Goal: Task Accomplishment & Management: Manage account settings

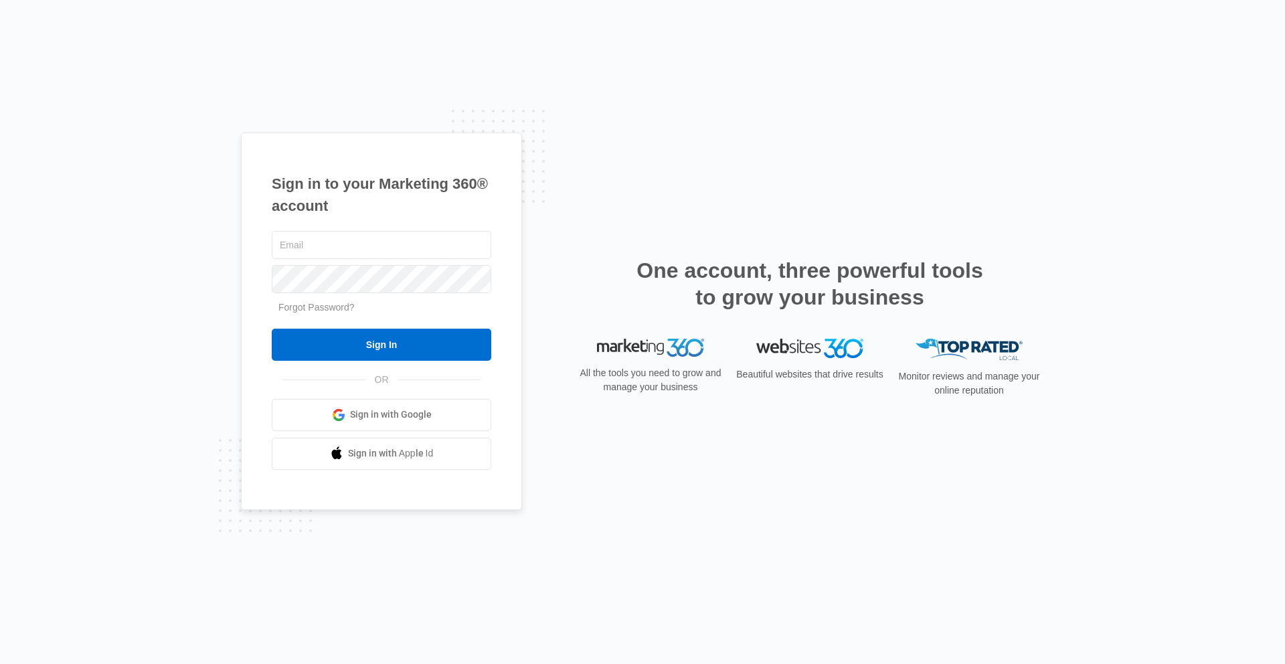
click at [341, 418] on span at bounding box center [338, 414] width 13 height 13
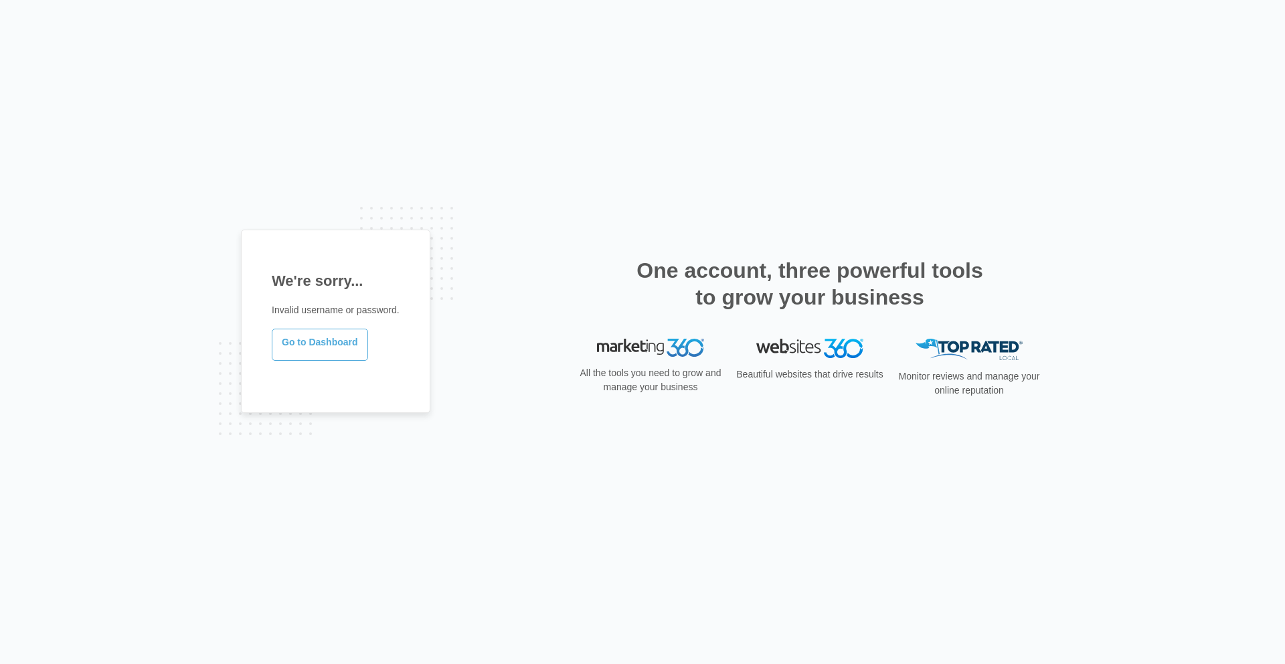
click at [294, 339] on link "Go to Dashboard" at bounding box center [320, 345] width 96 height 32
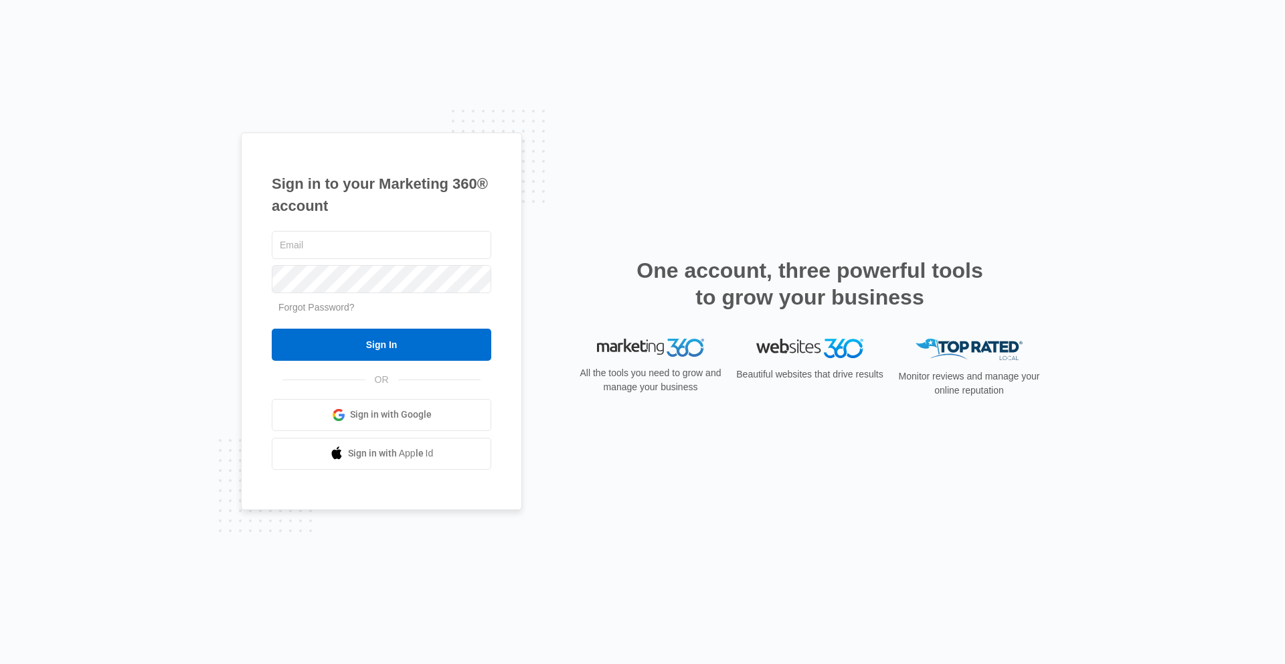
click at [403, 416] on span "Sign in with Google" at bounding box center [391, 415] width 82 height 14
type input "[EMAIL_ADDRESS][DOMAIN_NAME]"
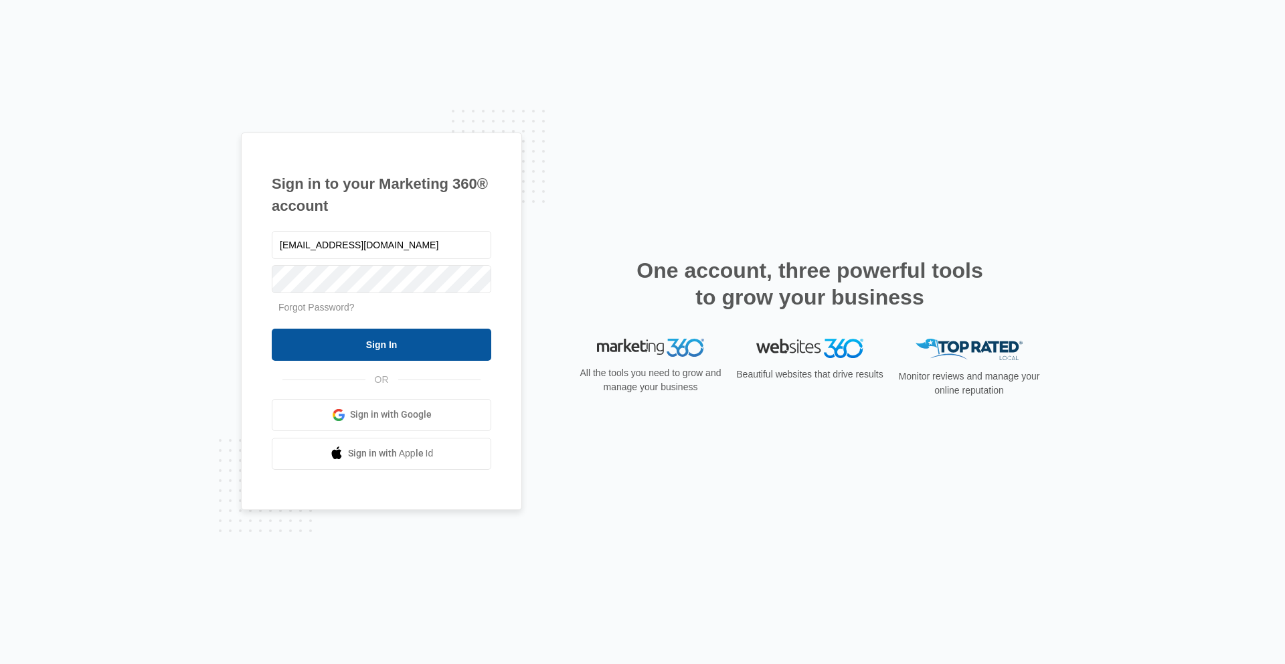
click at [411, 345] on input "Sign In" at bounding box center [382, 345] width 220 height 32
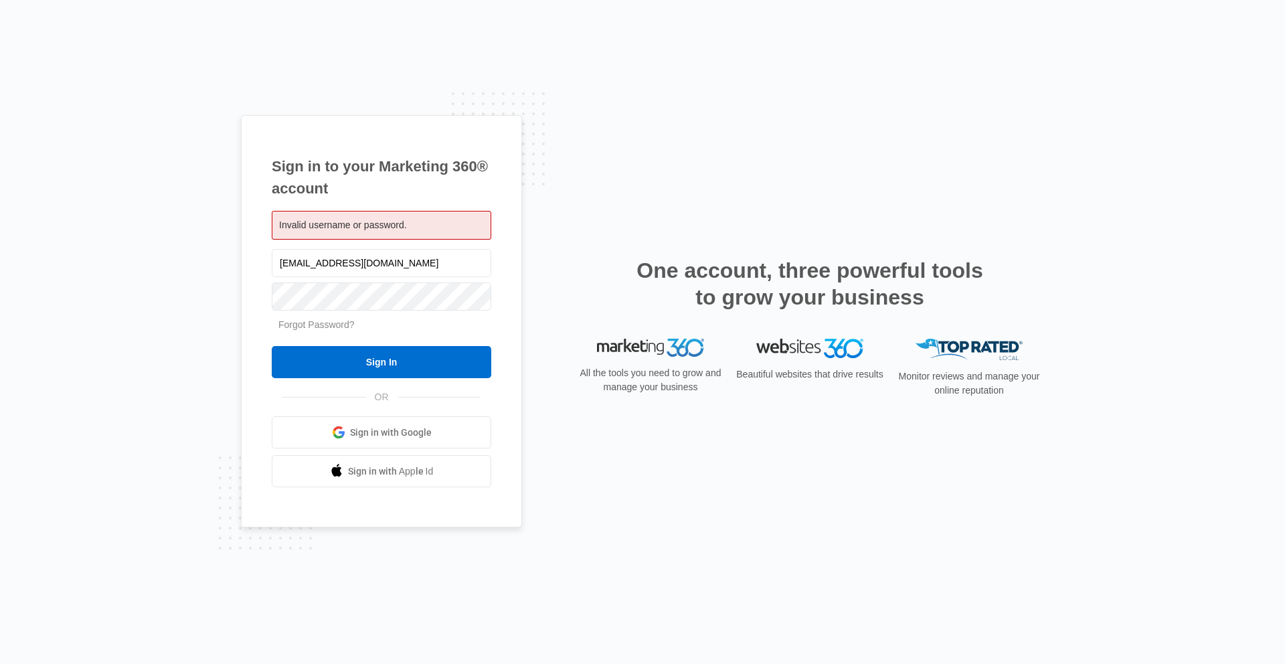
click at [306, 328] on link "Forgot Password?" at bounding box center [317, 324] width 76 height 11
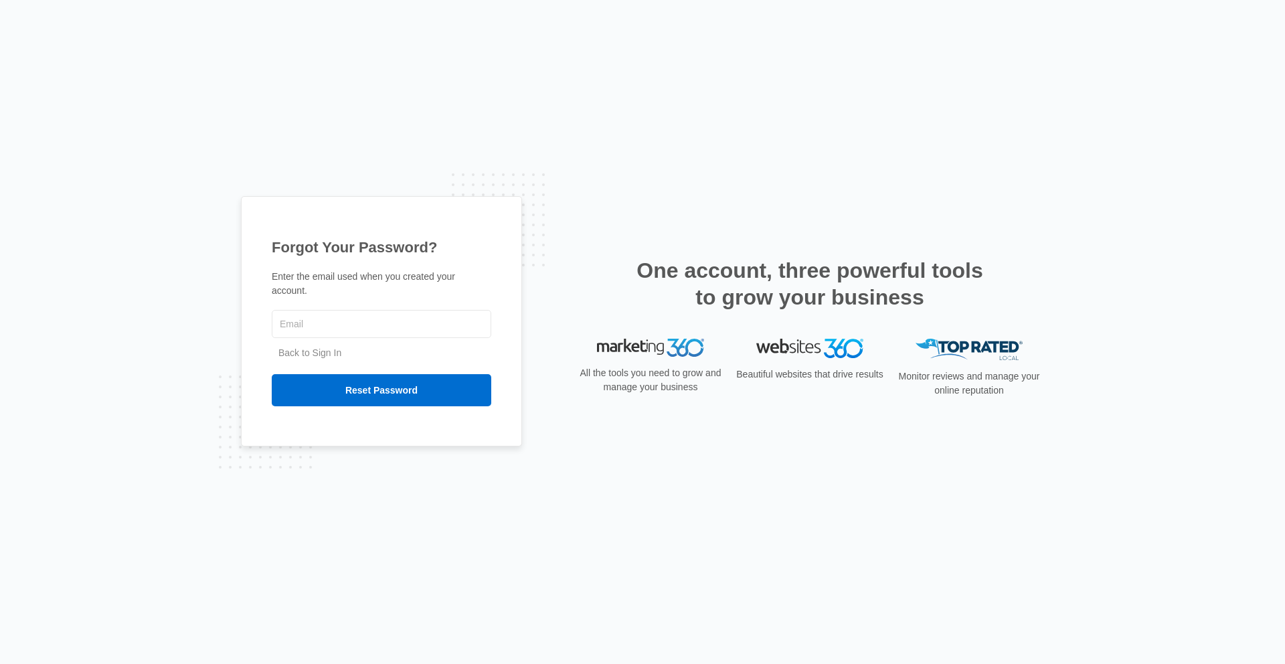
type input "[EMAIL_ADDRESS][DOMAIN_NAME]"
click at [362, 382] on input "Reset Password" at bounding box center [382, 390] width 220 height 32
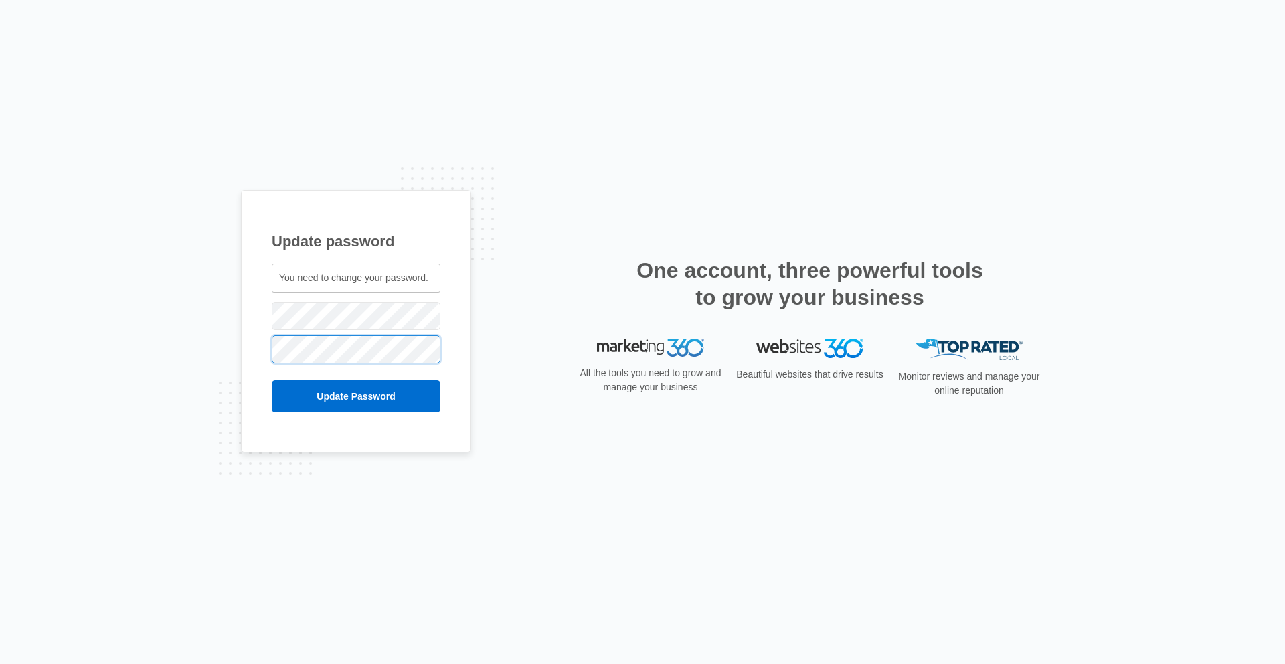
scroll to position [0, 1921]
click at [355, 402] on input "Update Password" at bounding box center [356, 396] width 169 height 32
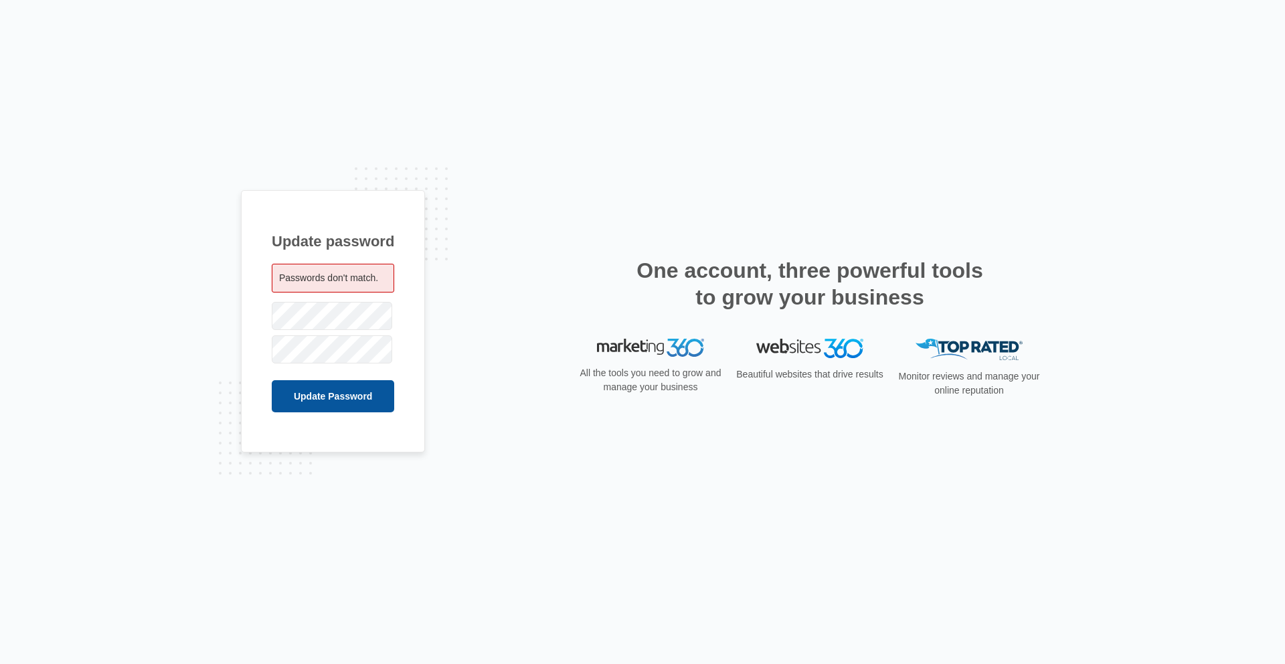
click at [345, 396] on input "Update Password" at bounding box center [333, 396] width 123 height 32
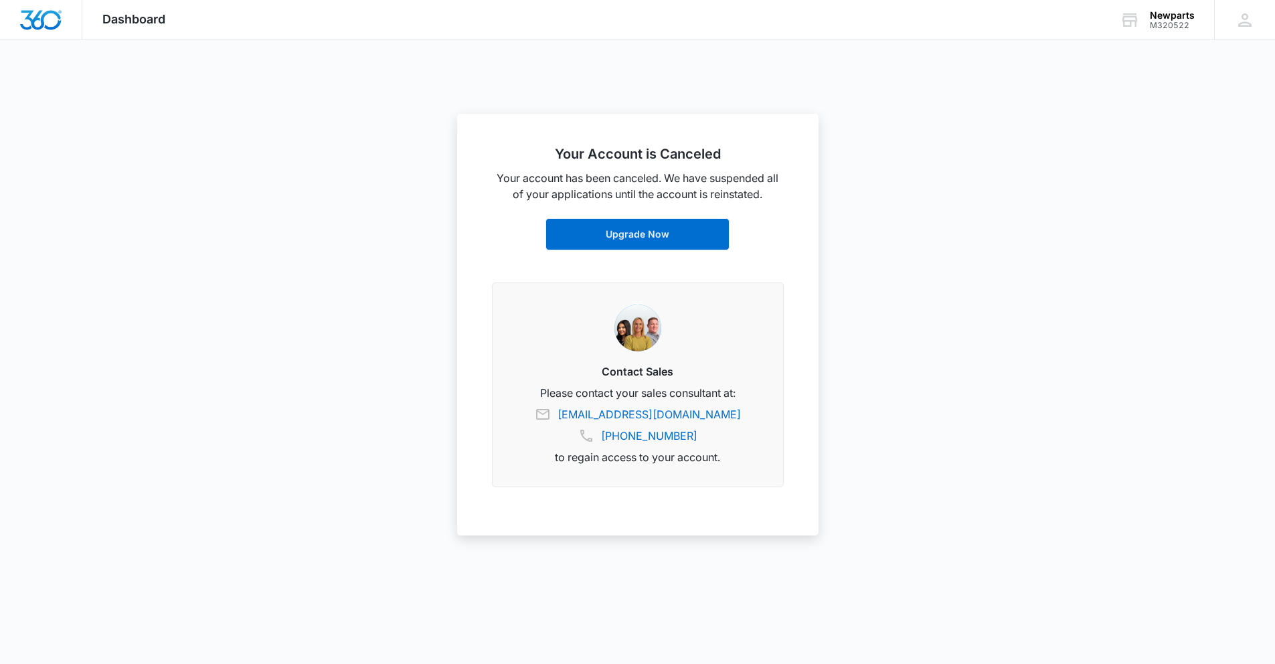
click at [497, 176] on p "Your account has been canceled. We have suspended all of your applications unti…" at bounding box center [638, 186] width 292 height 32
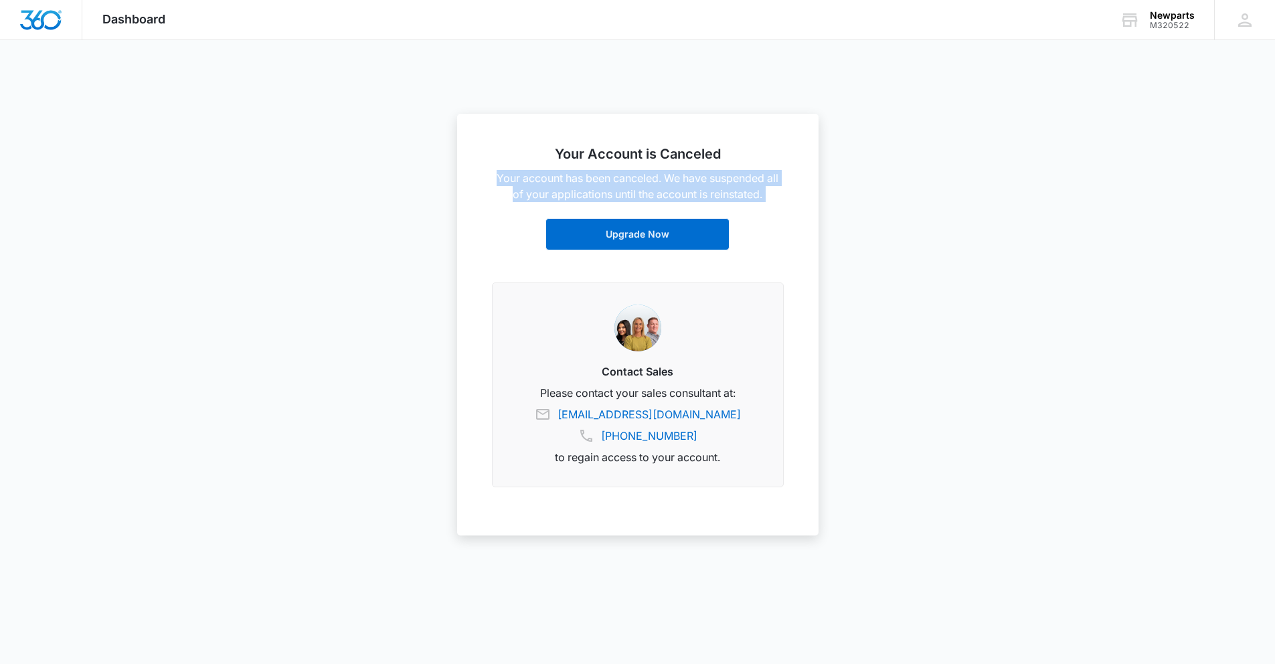
drag, startPoint x: 497, startPoint y: 176, endPoint x: 783, endPoint y: 194, distance: 286.4
click at [783, 194] on p "Your account has been canceled. We have suspended all of your applications unti…" at bounding box center [638, 186] width 292 height 32
click at [669, 234] on link "Upgrade Now" at bounding box center [638, 234] width 184 height 32
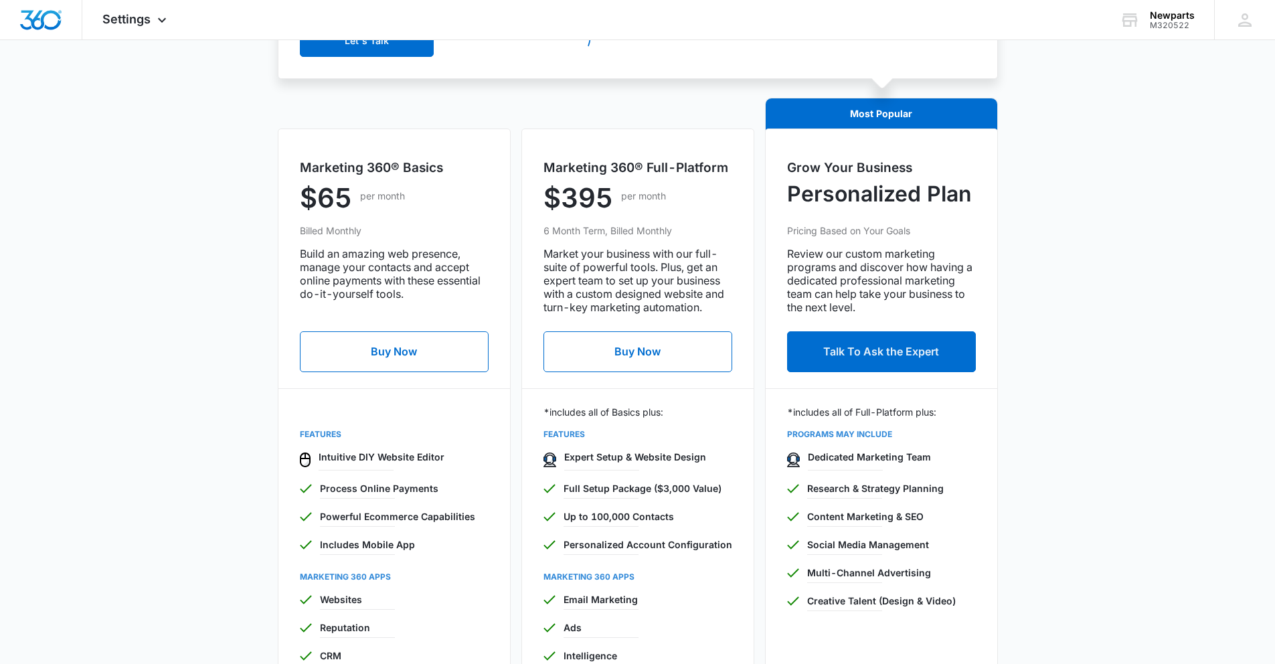
scroll to position [439, 0]
